Goal: Task Accomplishment & Management: Use online tool/utility

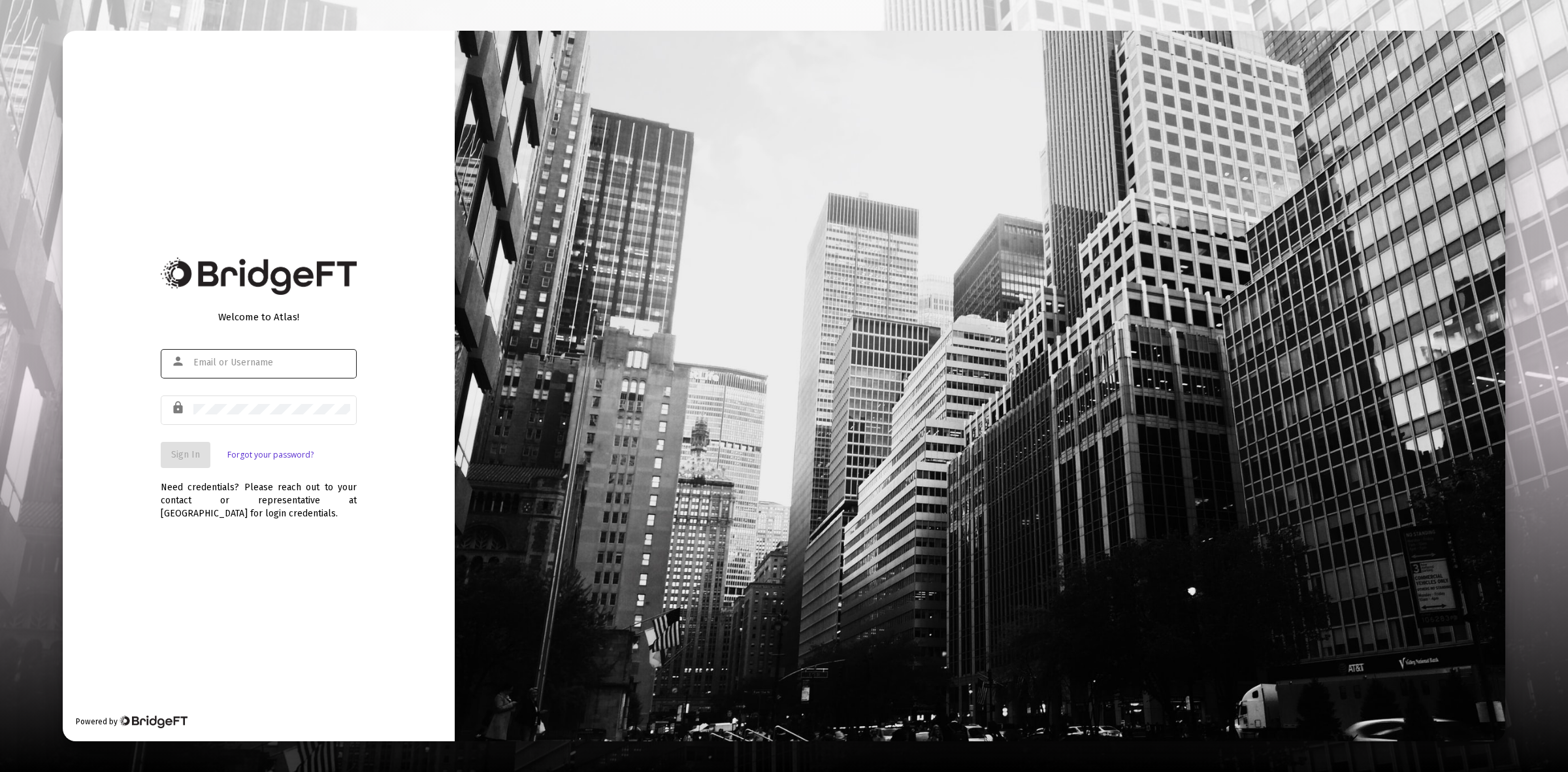
type input "[PERSON_NAME][EMAIL_ADDRESS][DOMAIN_NAME]"
click at [168, 448] on button "Sign In" at bounding box center [186, 455] width 50 height 26
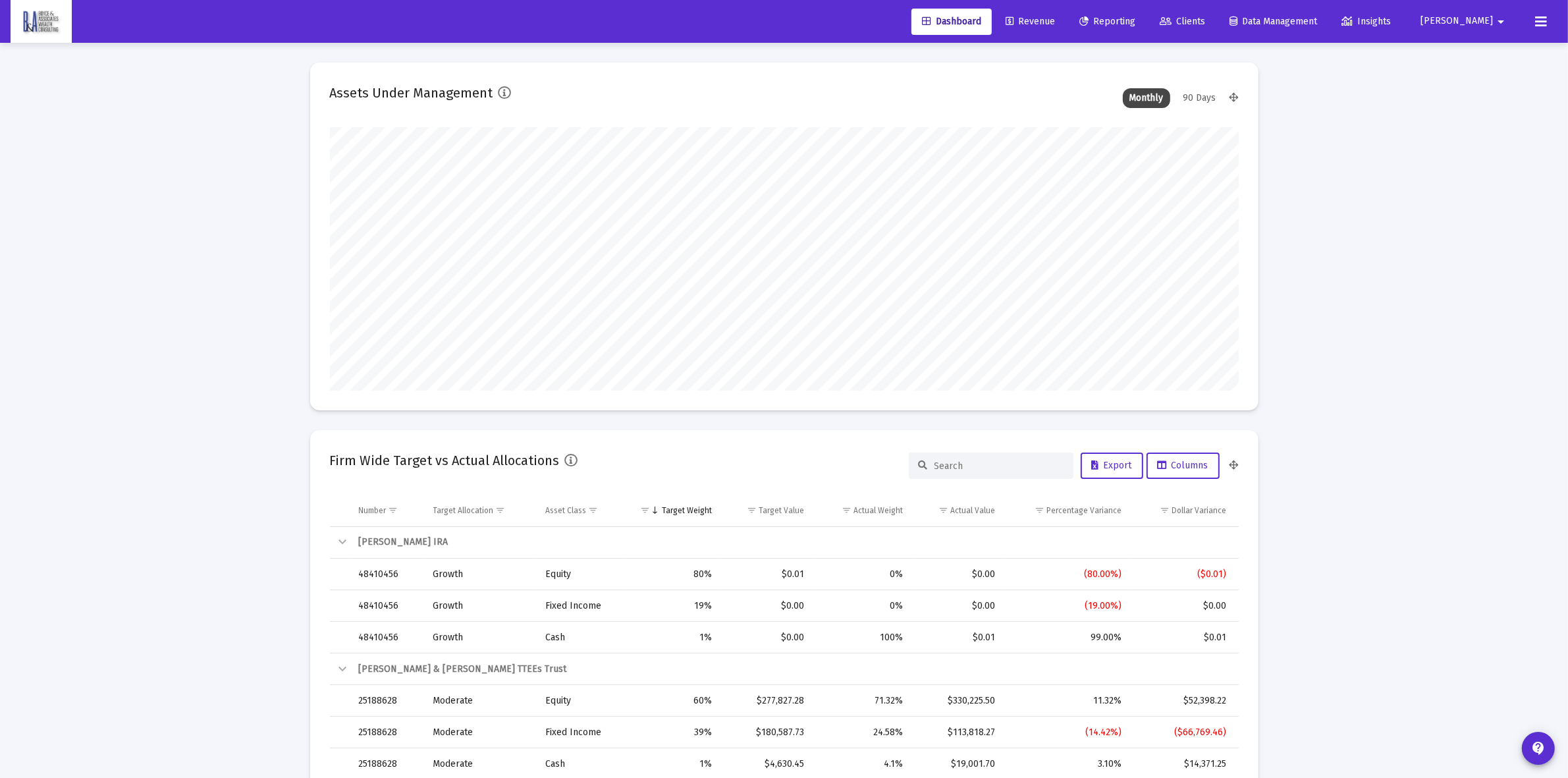
scroll to position [264, 490]
type input "[DATE]"
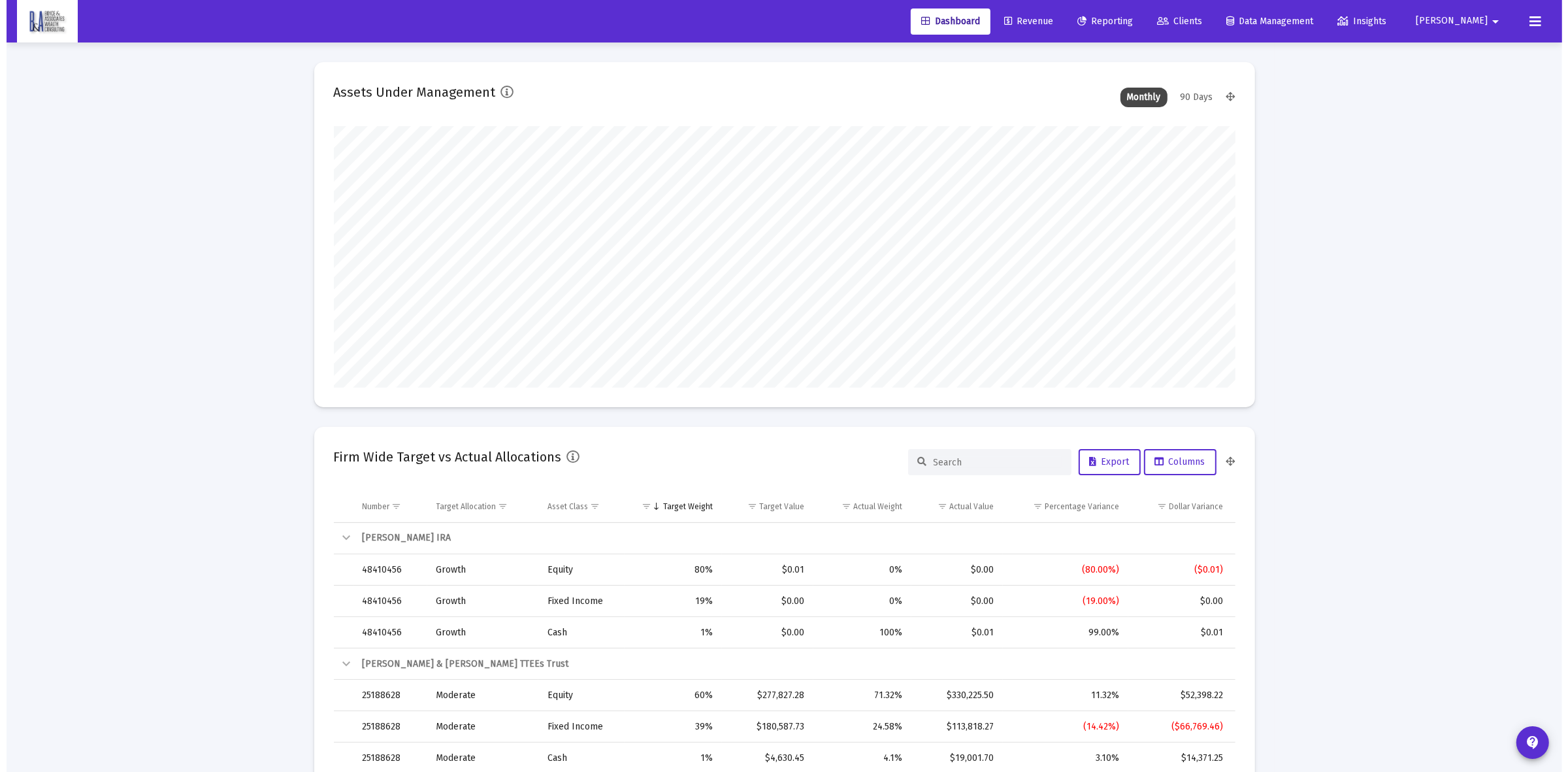
scroll to position [262, 902]
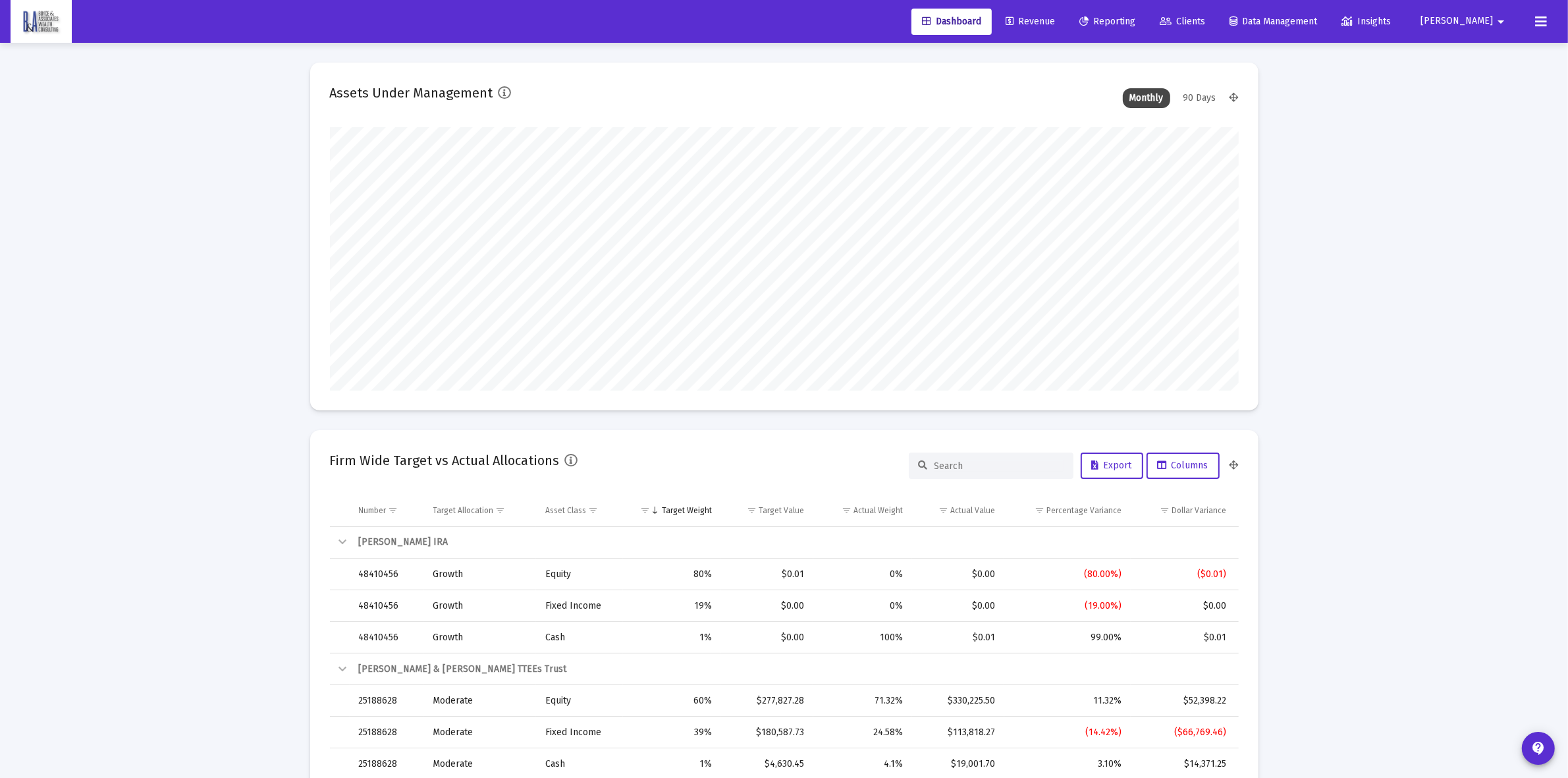
click at [1205, 20] on span "Clients" at bounding box center [1182, 21] width 46 height 11
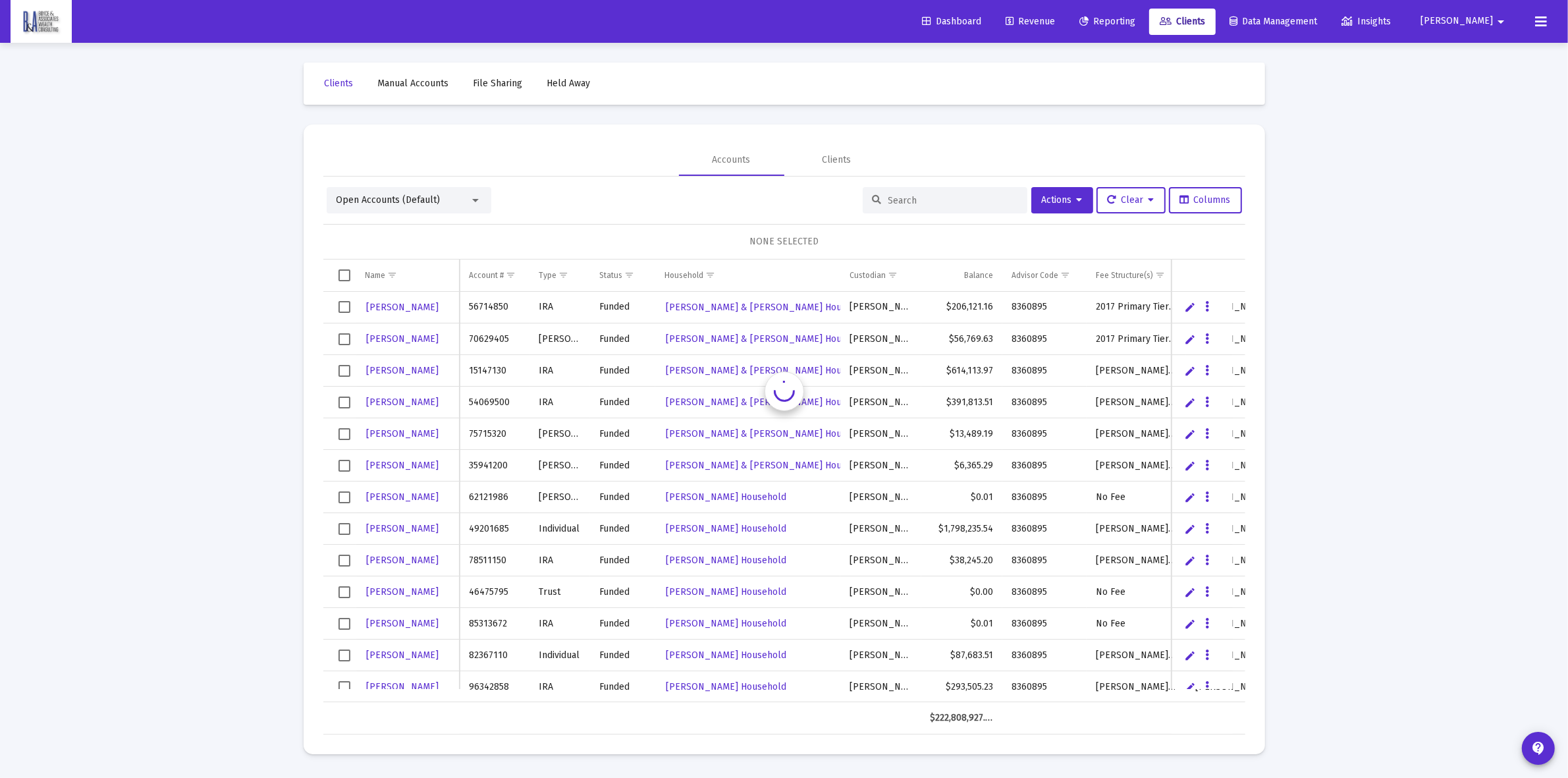
click at [903, 195] on input at bounding box center [953, 201] width 129 height 11
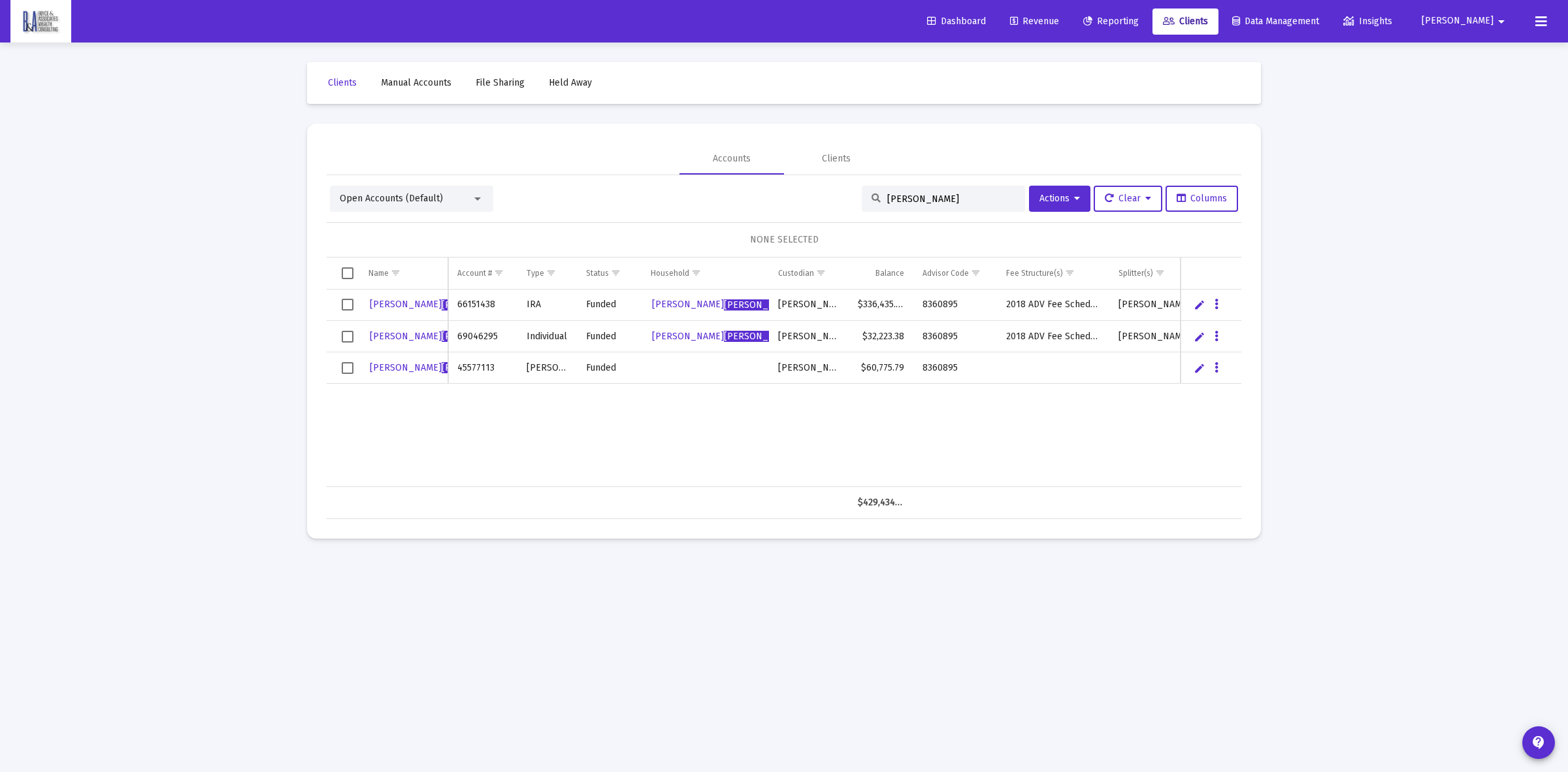
type input "[PERSON_NAME]"
click at [1218, 363] on button "Data grid" at bounding box center [1216, 367] width 12 height 12
click at [1266, 459] on button "Map to Household" at bounding box center [1268, 458] width 117 height 31
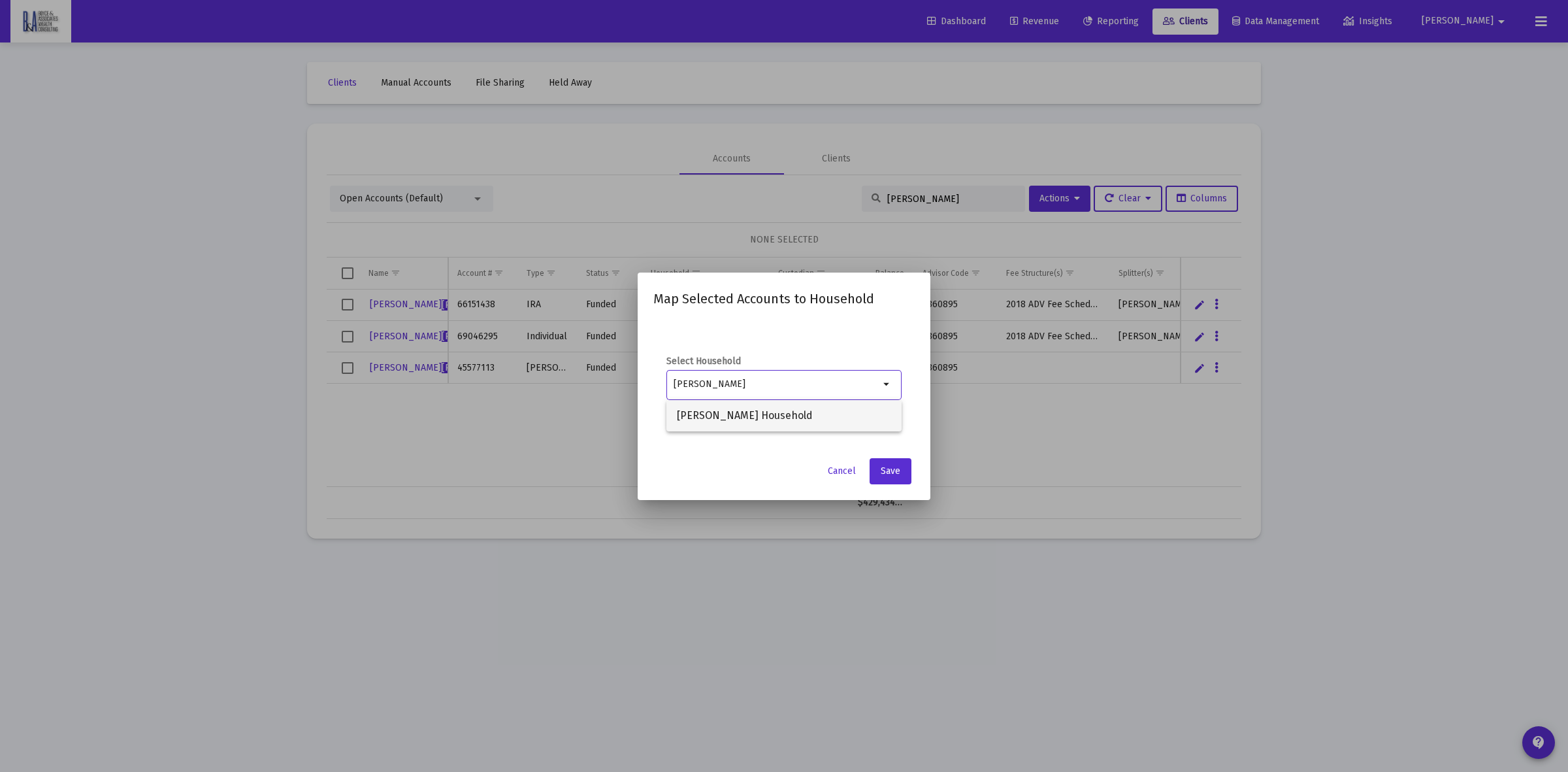
click at [789, 409] on span "[PERSON_NAME] Household" at bounding box center [784, 416] width 214 height 31
type input "[PERSON_NAME] Household"
click at [898, 477] on button "Save" at bounding box center [891, 470] width 42 height 26
